Goal: Find specific page/section: Find specific page/section

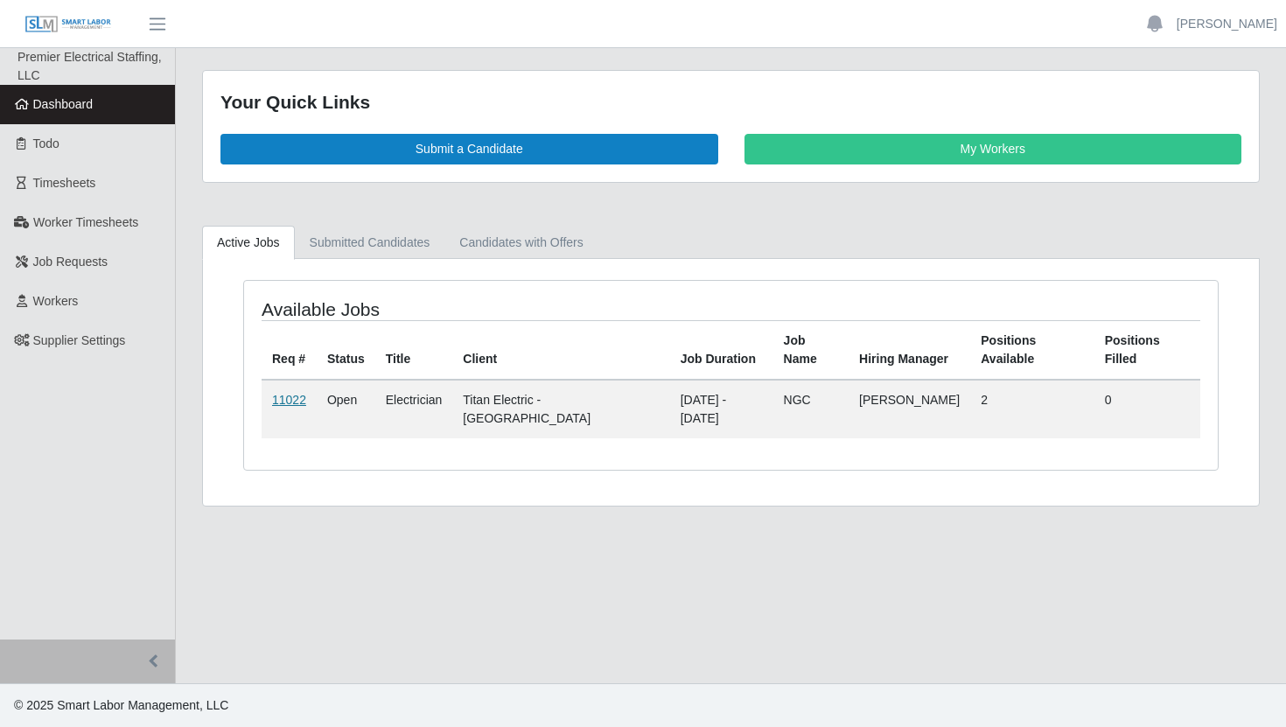
click at [272, 397] on link "11022" at bounding box center [289, 400] width 34 height 14
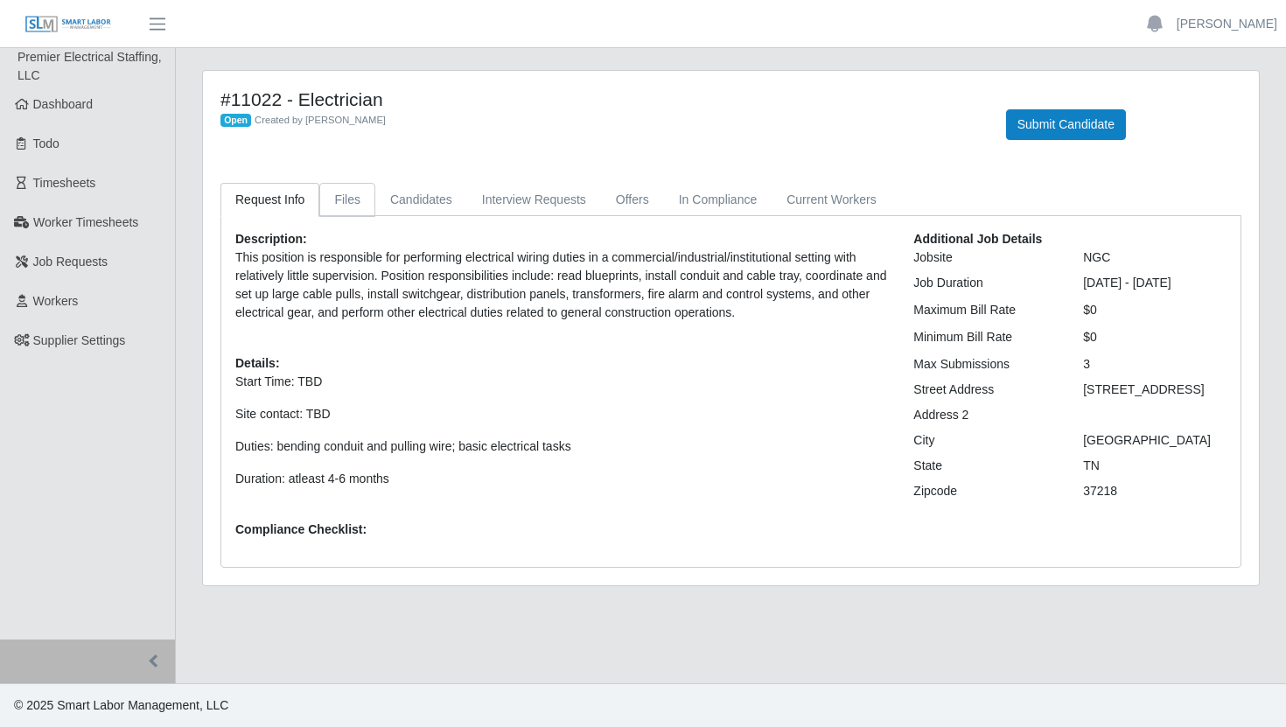
click at [348, 210] on link "Files" at bounding box center [347, 200] width 56 height 34
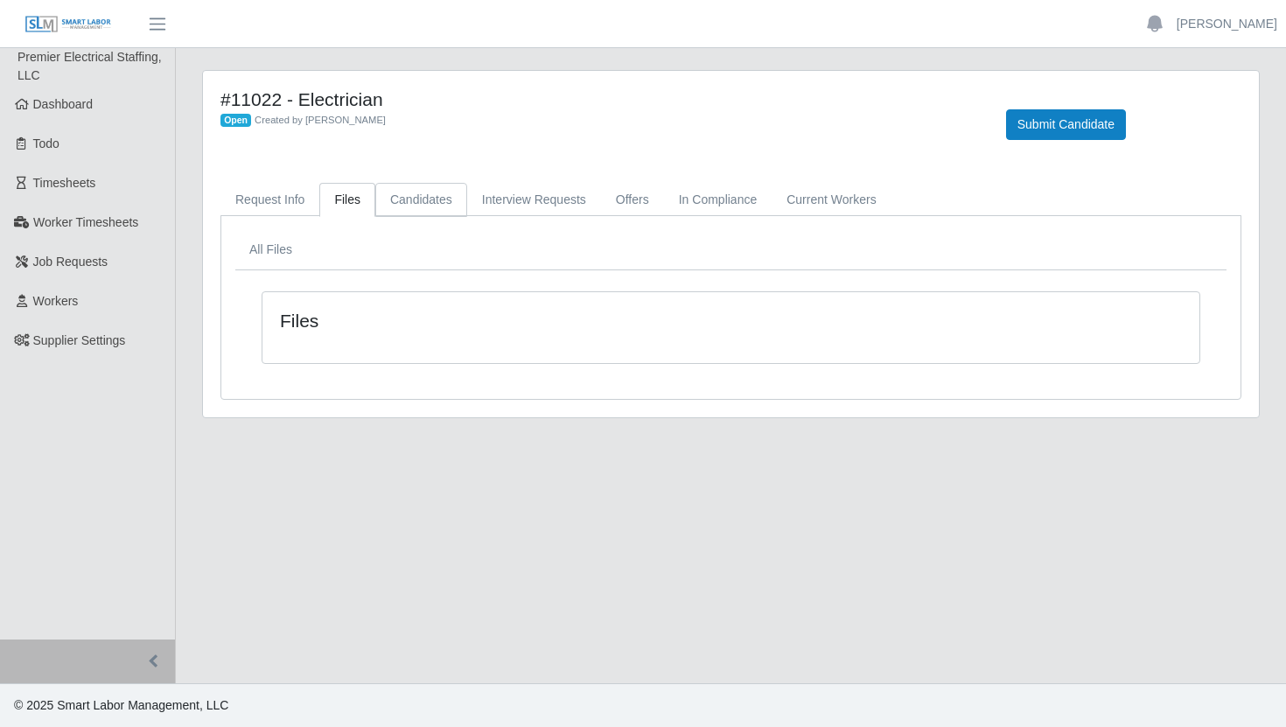
click at [412, 199] on link "Candidates" at bounding box center [421, 200] width 92 height 34
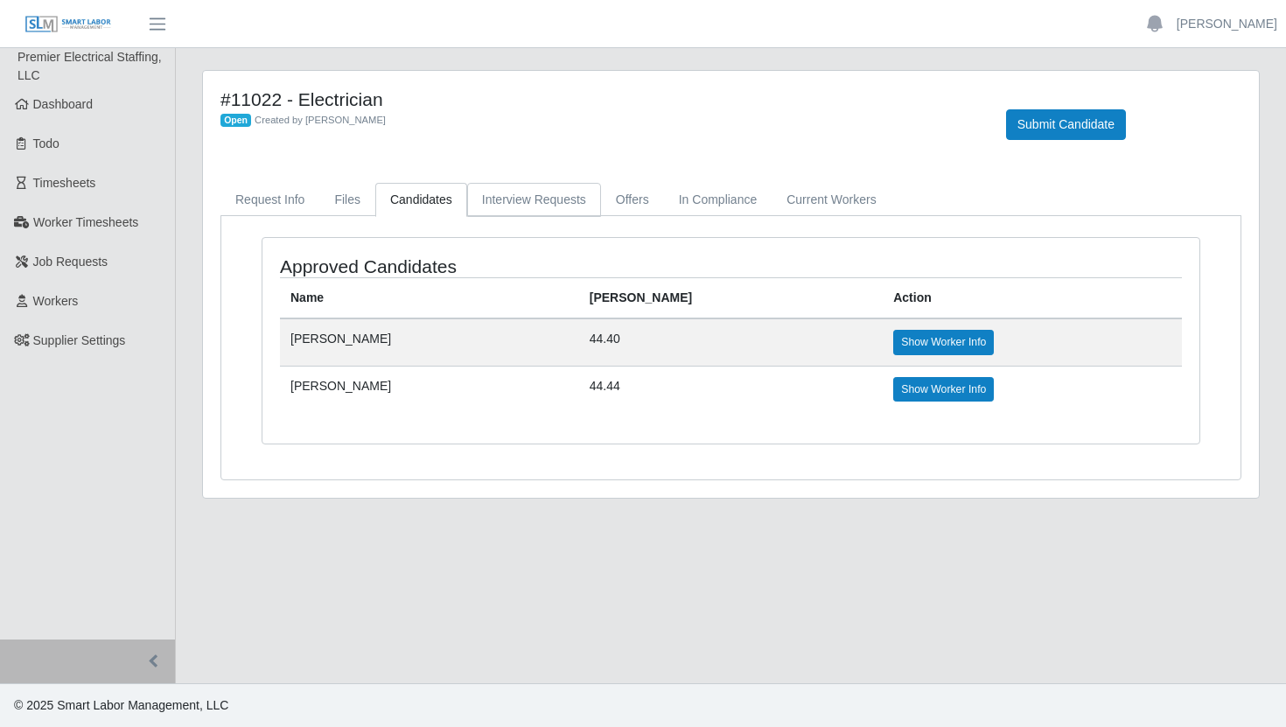
click at [498, 202] on link "Interview Requests" at bounding box center [534, 200] width 134 height 34
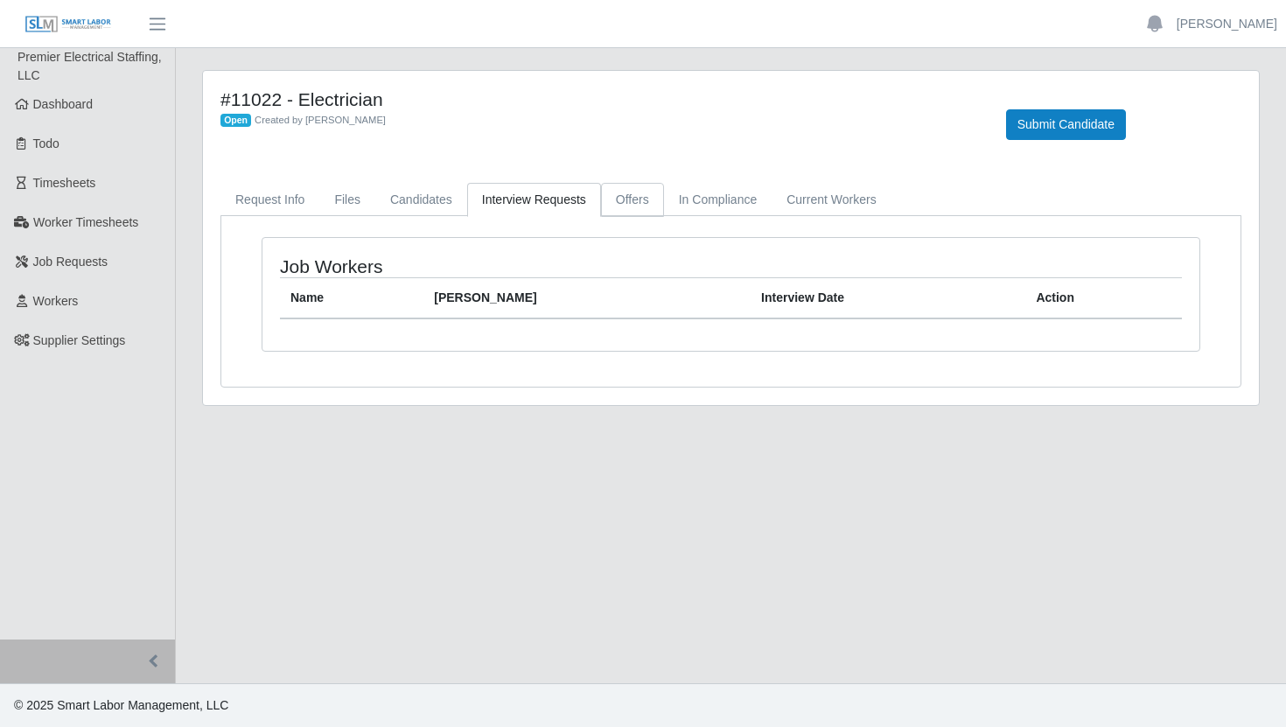
click at [656, 190] on link "Offers" at bounding box center [632, 200] width 63 height 34
